Goal: Complete application form

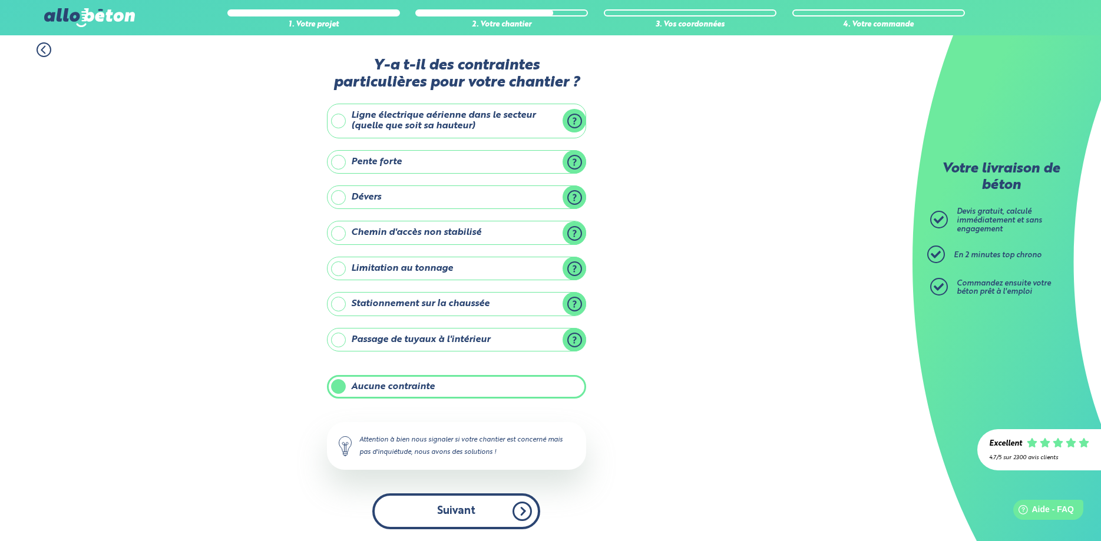
click at [518, 518] on button "Suivant" at bounding box center [456, 512] width 168 height 36
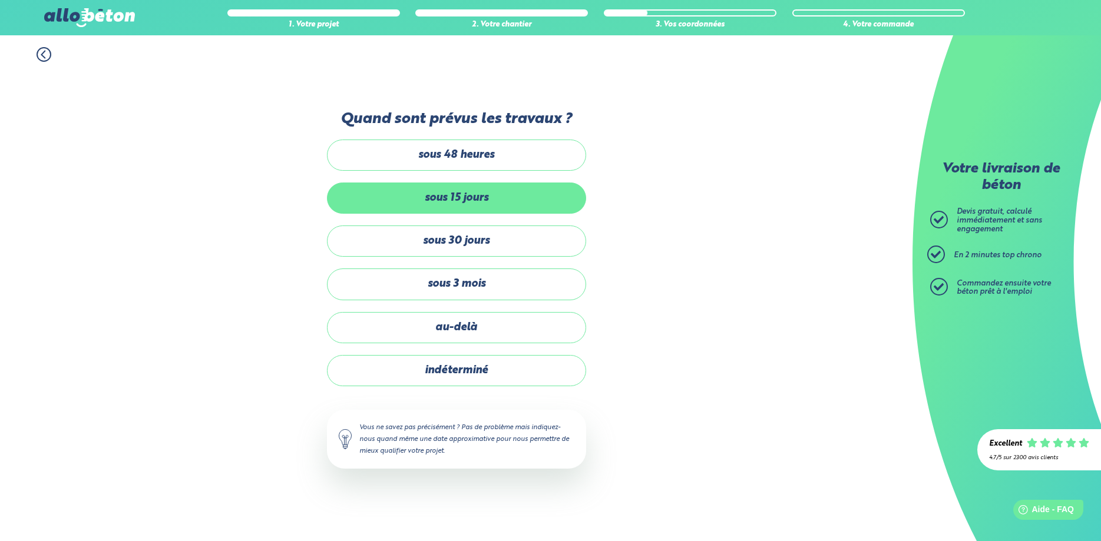
click at [517, 202] on label "sous 15 jours" at bounding box center [456, 198] width 259 height 31
click at [0, 0] on input "sous 15 jours" at bounding box center [0, 0] width 0 height 0
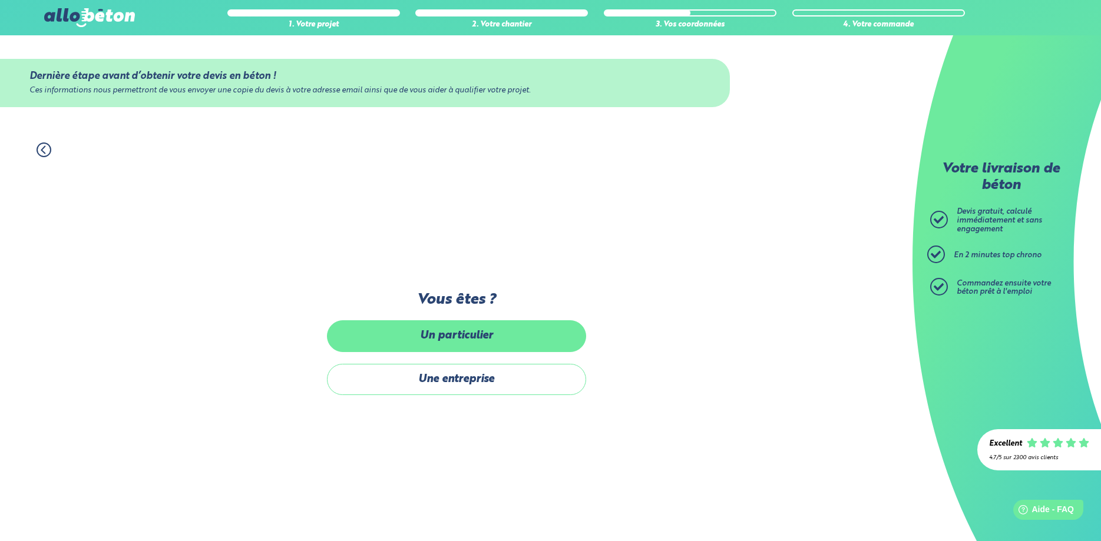
click at [541, 328] on label "Un particulier" at bounding box center [456, 336] width 259 height 31
click at [0, 0] on input "Un particulier" at bounding box center [0, 0] width 0 height 0
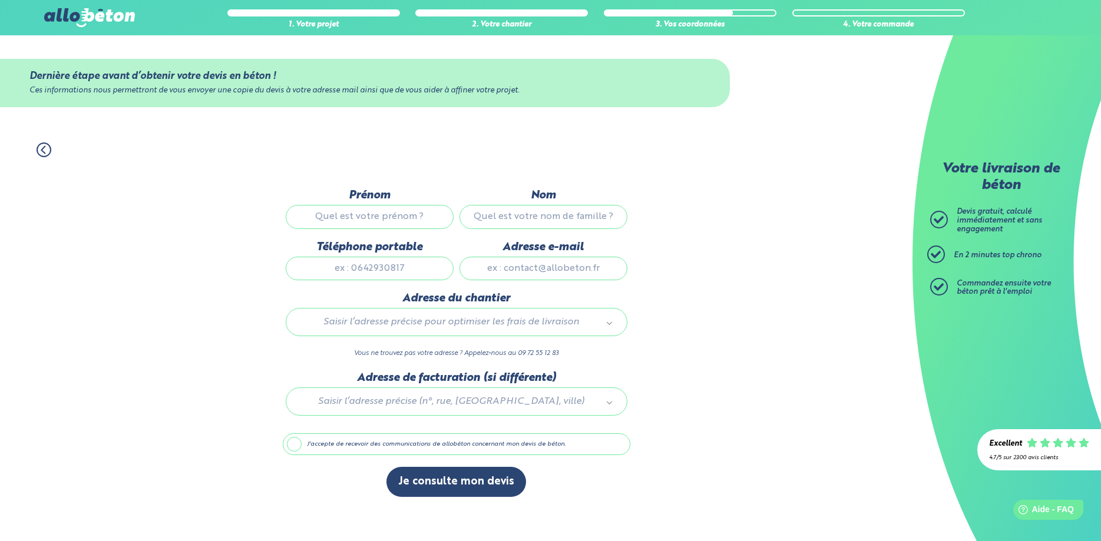
click at [419, 209] on input "Prénom" at bounding box center [370, 217] width 168 height 24
type input "Max"
type input "Fim"
type input "0656856325"
click at [517, 268] on input "Adresse e-mail" at bounding box center [544, 269] width 168 height 24
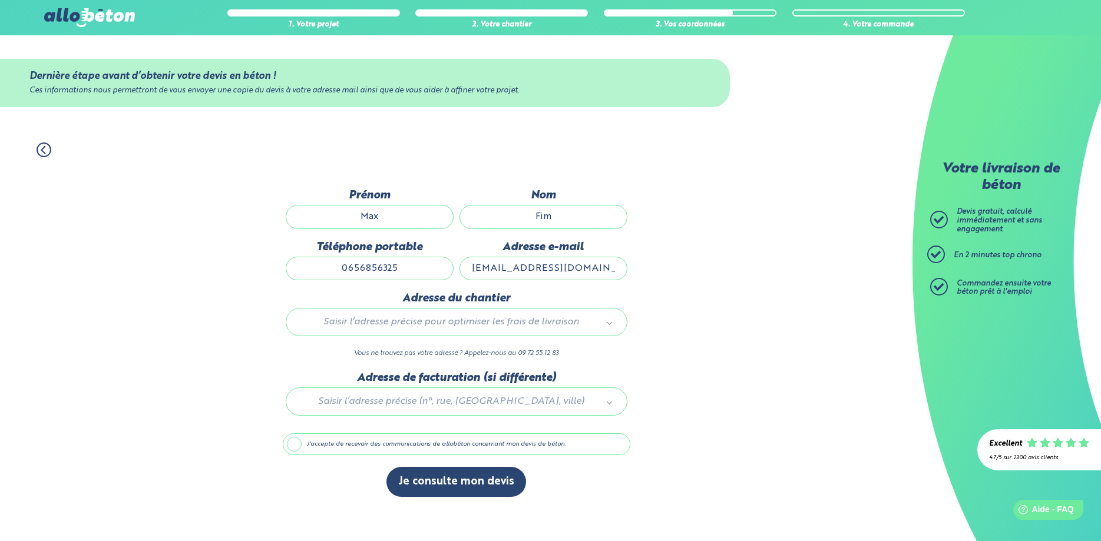
type input "max.fim@gmail.com"
click at [562, 331] on body "09 72 55 12 83 Conseils et Appel Gratuits nos produits le béton prêt à l'emploi…" at bounding box center [550, 270] width 1101 height 541
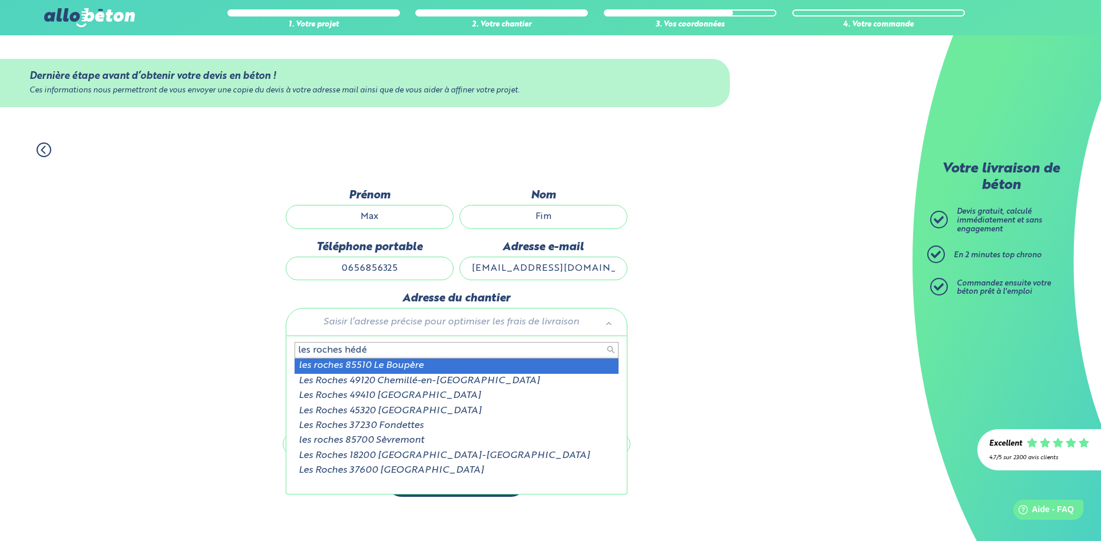
click at [340, 352] on input "les roches hédé" at bounding box center [457, 350] width 324 height 16
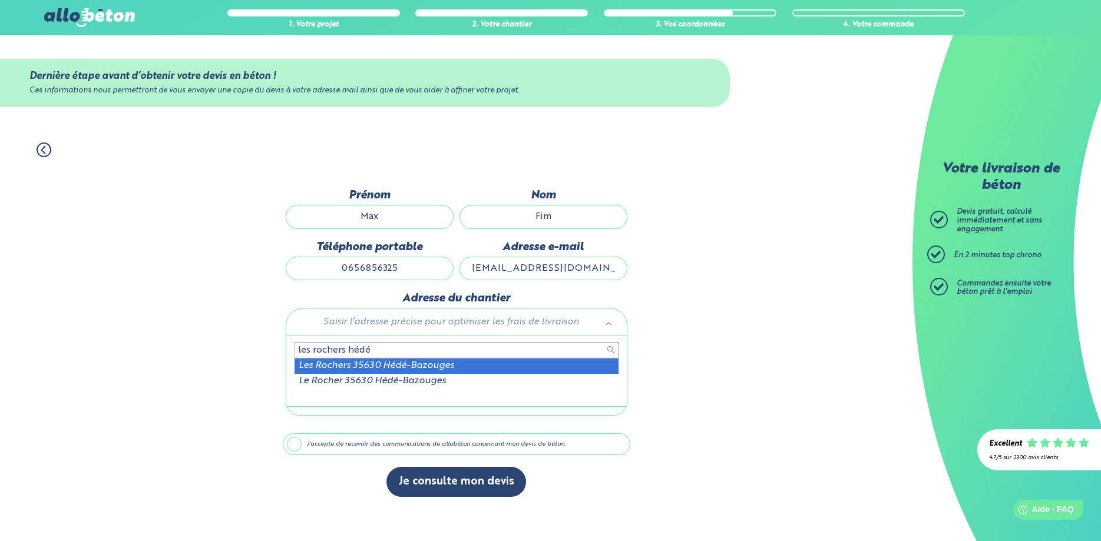
type input "les rochers hédé"
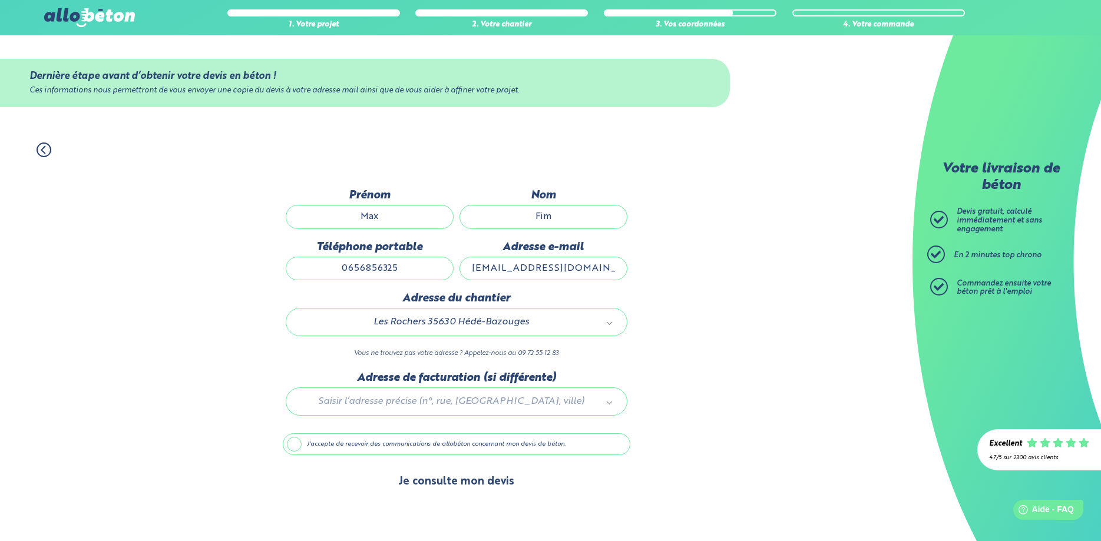
click at [504, 488] on button "Je consulte mon devis" at bounding box center [456, 482] width 140 height 30
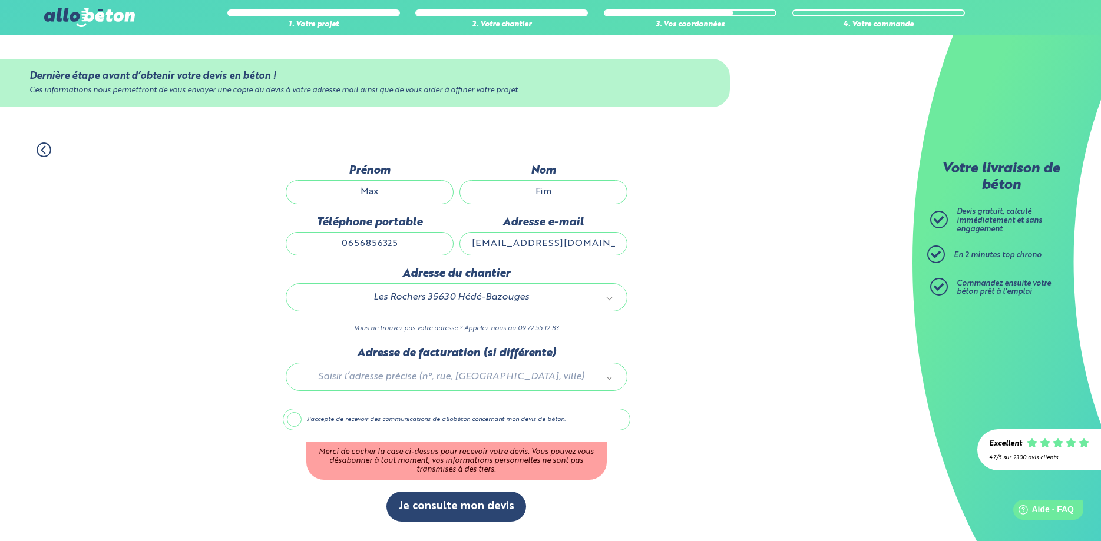
drag, startPoint x: 367, startPoint y: 422, endPoint x: 386, endPoint y: 436, distance: 24.0
click at [368, 422] on label "J'accepte de recevoir des communications de allobéton concernant mon devis de b…" at bounding box center [457, 420] width 348 height 22
click at [0, 0] on input "J'accepte de recevoir des communications de allobéton concernant mon devis de b…" at bounding box center [0, 0] width 0 height 0
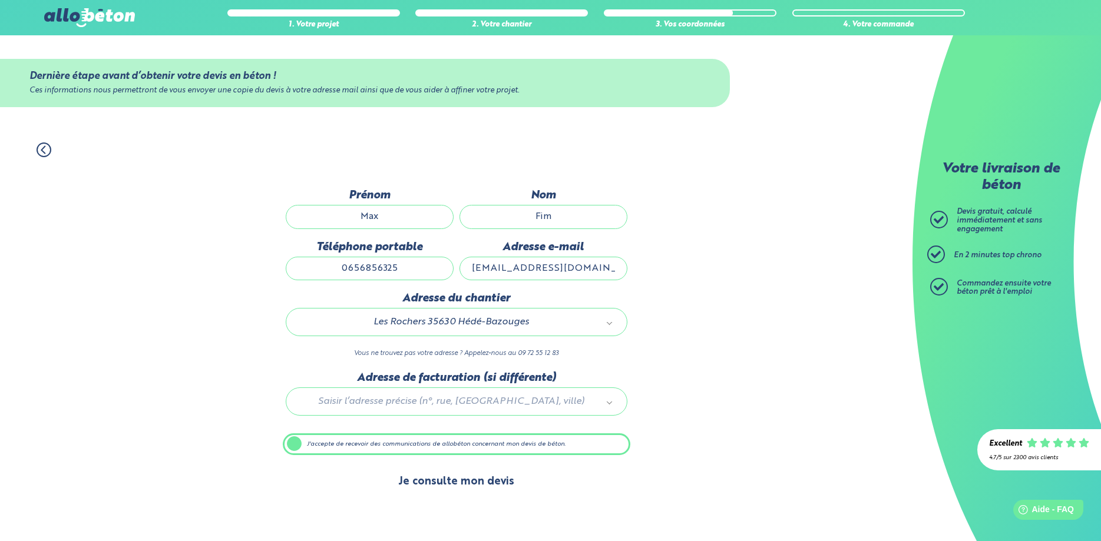
click at [447, 487] on button "Je consulte mon devis" at bounding box center [456, 482] width 140 height 30
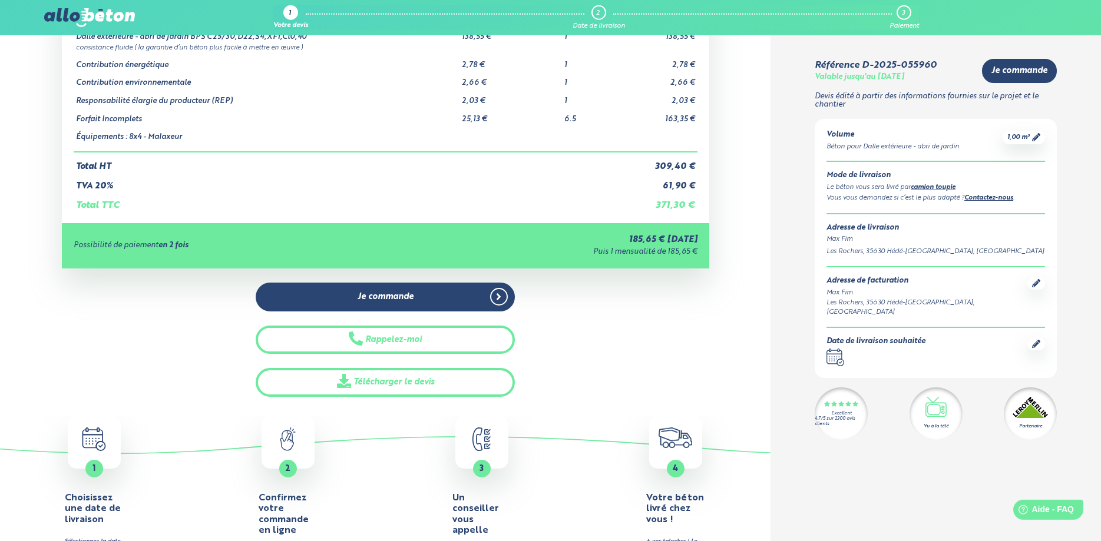
scroll to position [60, 0]
